Goal: Information Seeking & Learning: Learn about a topic

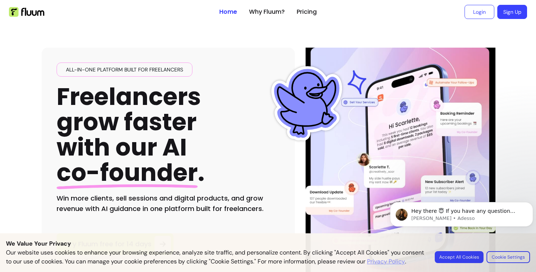
click at [475, 252] on body "Hey there 😇 If you have any question about what you can do with Fluum, I'm here…" at bounding box center [461, 227] width 143 height 76
click at [464, 252] on body "Hey there 😇 If you have any question about what you can do with Fluum, I'm here…" at bounding box center [461, 227] width 143 height 76
click at [459, 251] on body "Hey there 😇 If you have any question about what you can do with Fluum, I'm here…" at bounding box center [461, 227] width 143 height 76
click at [529, 202] on icon "Dismiss notification" at bounding box center [531, 204] width 4 height 4
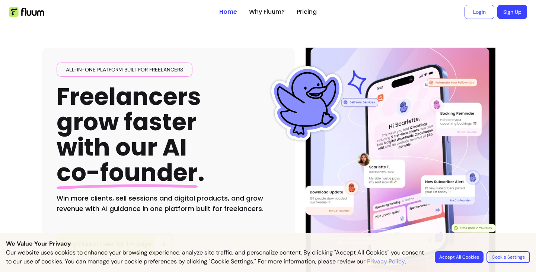
click at [457, 254] on button "Accept All Cookies" at bounding box center [458, 257] width 49 height 12
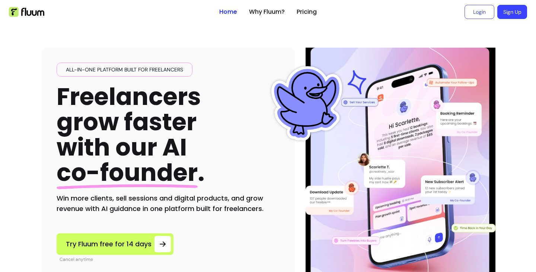
click at [57, 152] on h1 "Freelancers grow faster with our AI co-founder ." at bounding box center [131, 135] width 148 height 102
click at [260, 6] on ul "Home Why Fluum? Pricing" at bounding box center [267, 12] width 97 height 24
click at [260, 11] on link "Why Fluum?" at bounding box center [267, 11] width 36 height 9
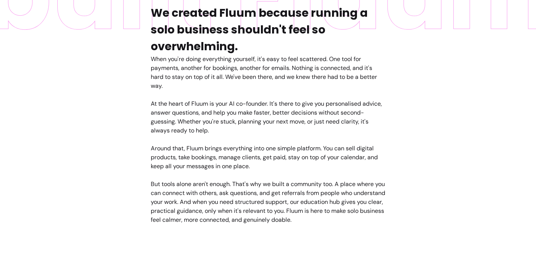
scroll to position [397, 0]
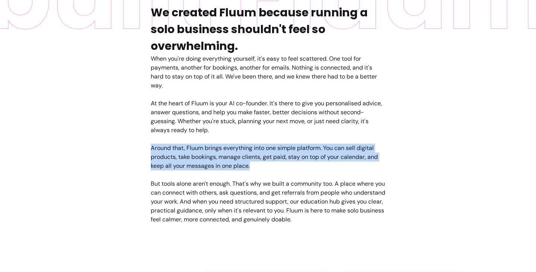
drag, startPoint x: 149, startPoint y: 149, endPoint x: 259, endPoint y: 169, distance: 111.9
click at [259, 169] on div "When you're doing everything yourself, it's easy to feel scattered. One tool fo…" at bounding box center [268, 139] width 234 height 170
click at [133, 154] on img at bounding box center [268, 41] width 536 height 364
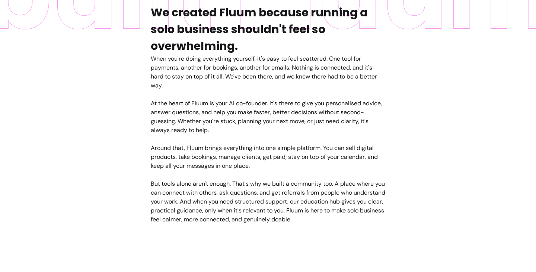
click at [163, 116] on div "When you're doing everything yourself, it's easy to feel scattered. One tool fo…" at bounding box center [268, 139] width 234 height 170
click at [91, 121] on img at bounding box center [268, 41] width 536 height 364
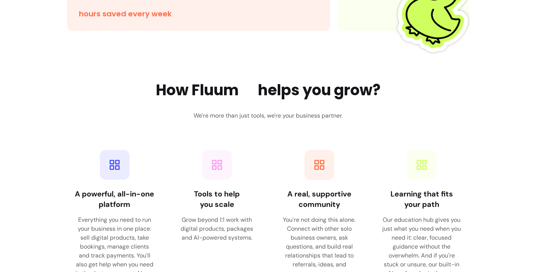
scroll to position [908, 0]
